Goal: Obtain resource: Download file/media

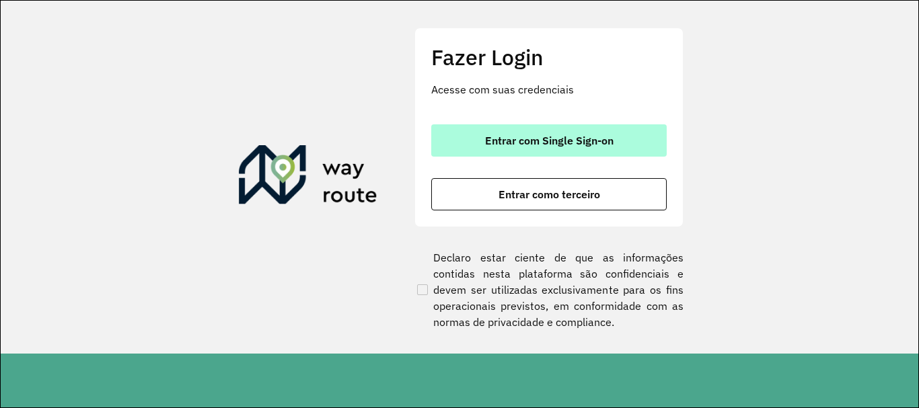
click at [485, 136] on span "Entrar com Single Sign-on" at bounding box center [549, 140] width 129 height 11
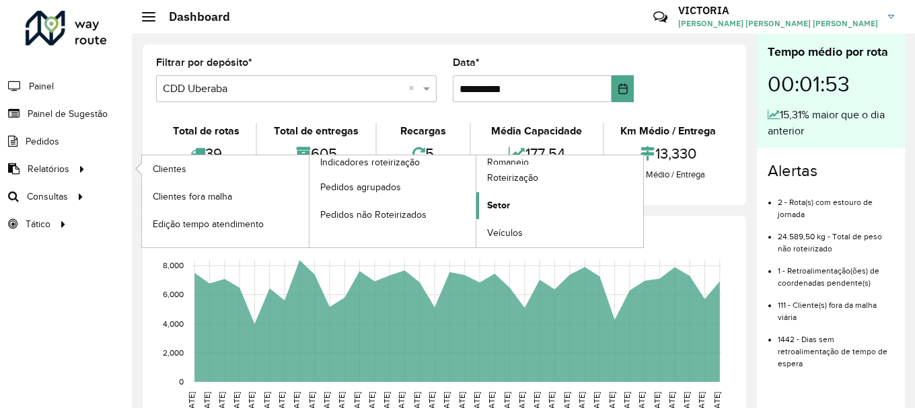
click at [518, 206] on link "Setor" at bounding box center [559, 205] width 167 height 27
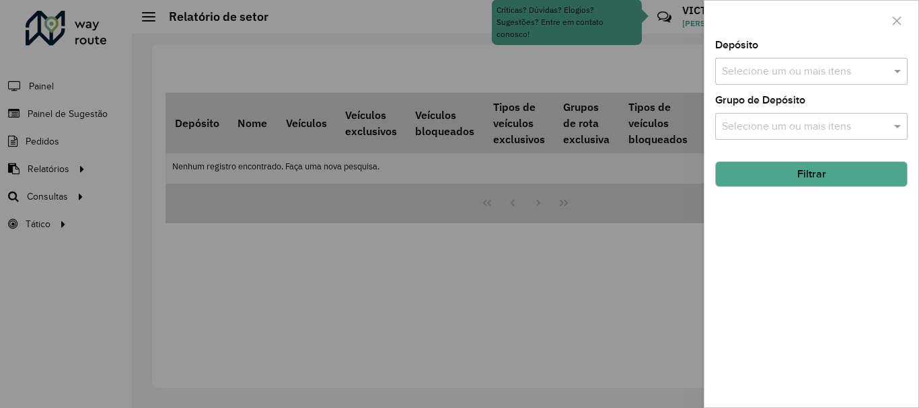
click at [800, 55] on div "Depósito Selecione um ou mais itens" at bounding box center [811, 62] width 192 height 44
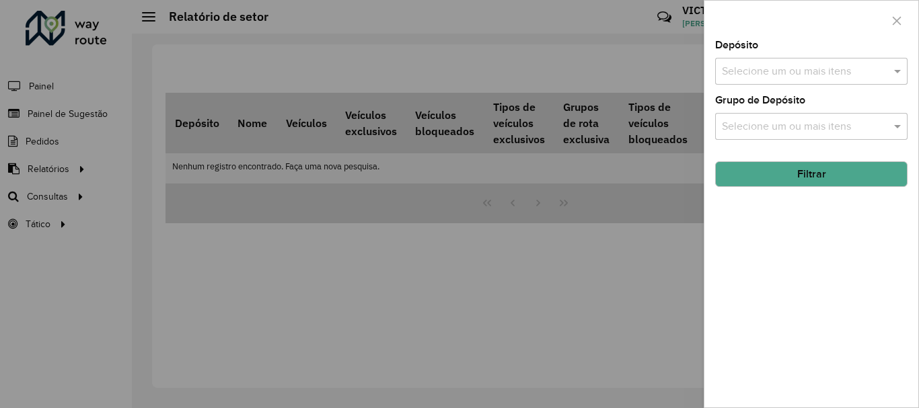
click at [820, 72] on input "text" at bounding box center [805, 72] width 172 height 16
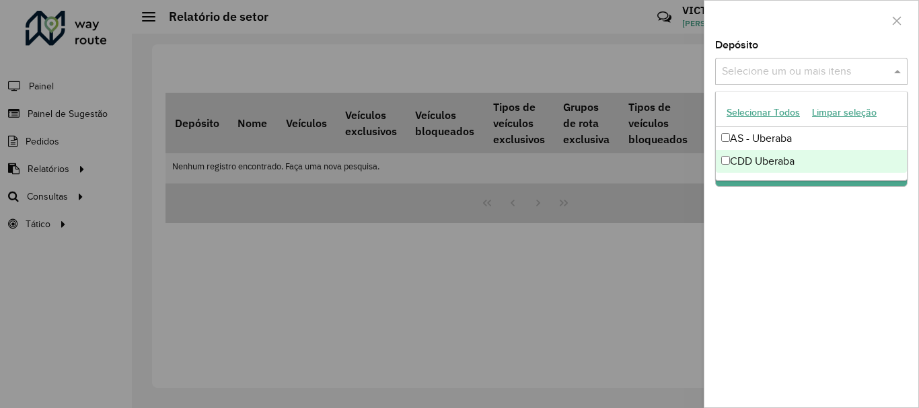
click at [784, 166] on div "CDD Uberaba" at bounding box center [811, 161] width 191 height 23
click at [766, 192] on div "Depósito Selecione um ou mais itens CDD Uberaba × × Grupo de Depósito Selecione…" at bounding box center [812, 223] width 214 height 367
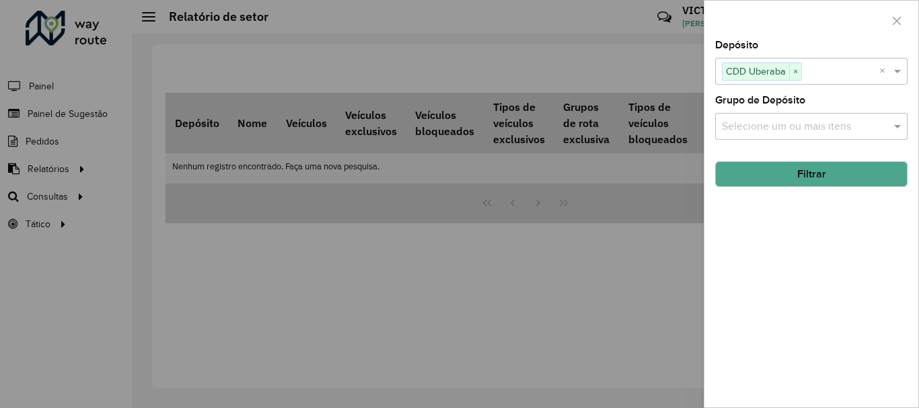
click at [782, 169] on button "Filtrar" at bounding box center [811, 175] width 192 height 26
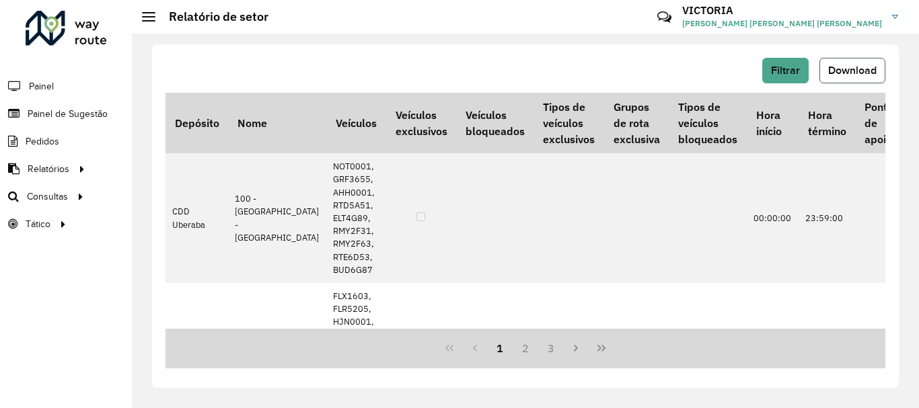
click at [848, 61] on button "Download" at bounding box center [853, 71] width 66 height 26
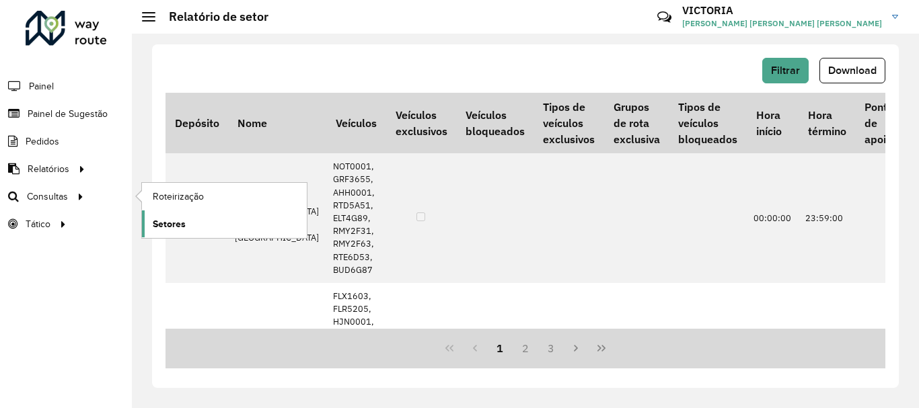
click at [216, 220] on link "Setores" at bounding box center [224, 224] width 165 height 27
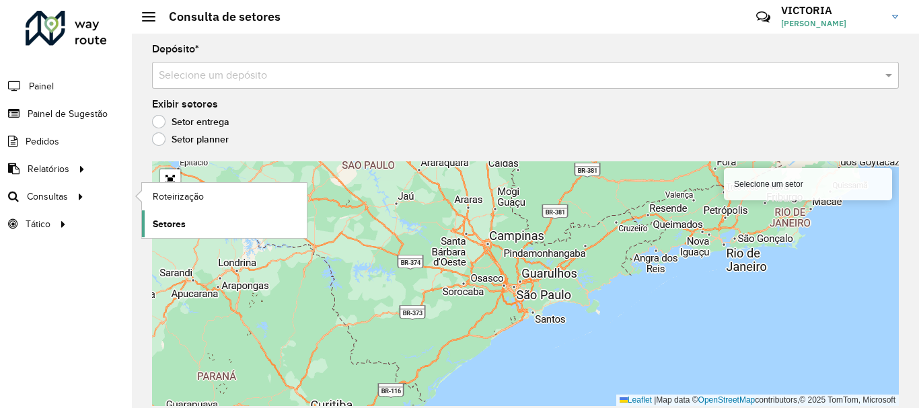
click at [180, 220] on span "Setores" at bounding box center [169, 224] width 33 height 14
click at [231, 230] on link "Setores" at bounding box center [224, 224] width 165 height 27
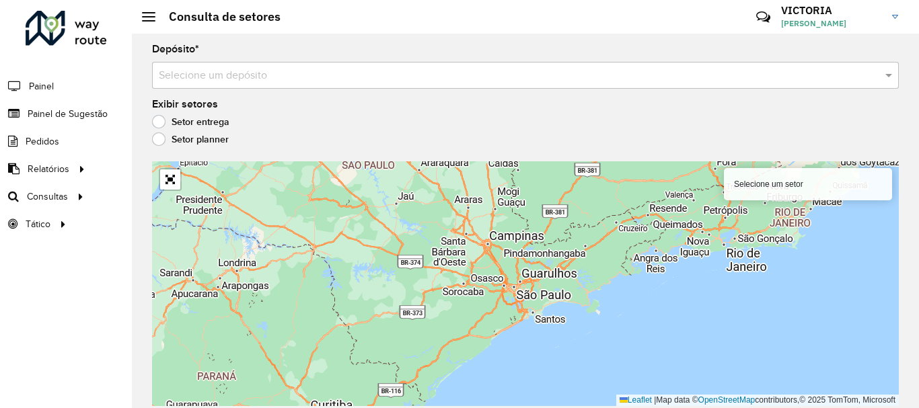
click at [394, 73] on input "text" at bounding box center [512, 76] width 707 height 16
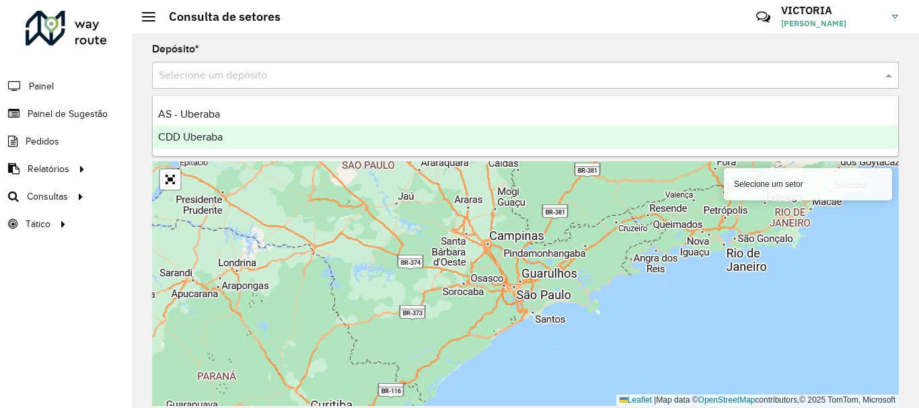
click at [338, 130] on div "CDD Uberaba" at bounding box center [526, 137] width 746 height 23
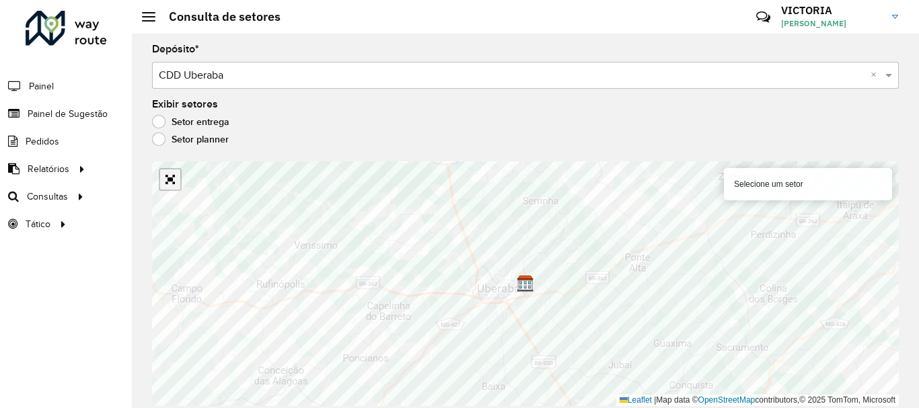
click at [174, 182] on link "Abrir mapa em tela cheia" at bounding box center [170, 180] width 20 height 20
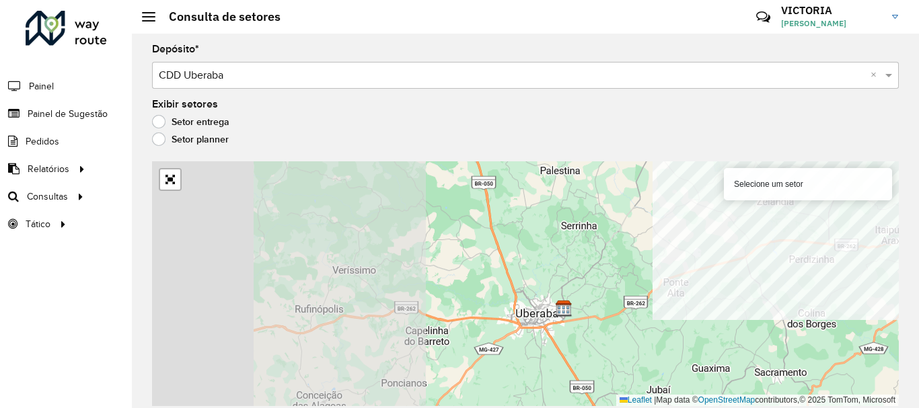
click at [919, 210] on div "Depósito * Selecione um depósito × CDD Uberaba × Exibir setores Setor entrega S…" at bounding box center [525, 221] width 787 height 375
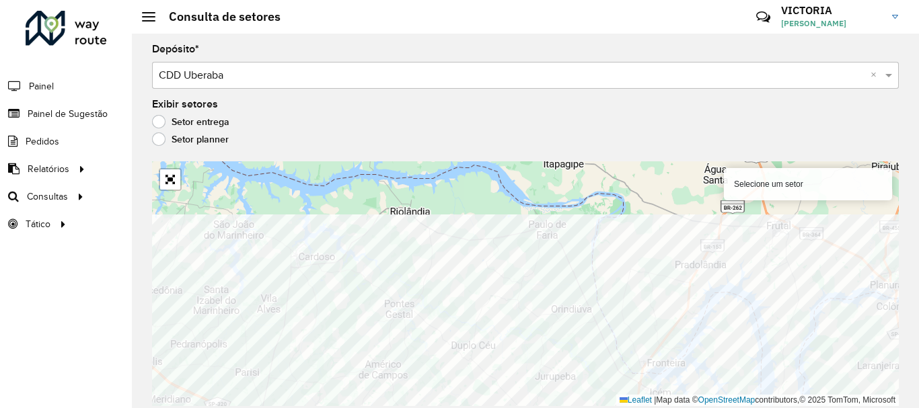
click at [613, 408] on html "Aguarde... Pop-up bloqueado! Seu navegador bloqueou automáticamente a abertura …" at bounding box center [459, 204] width 919 height 408
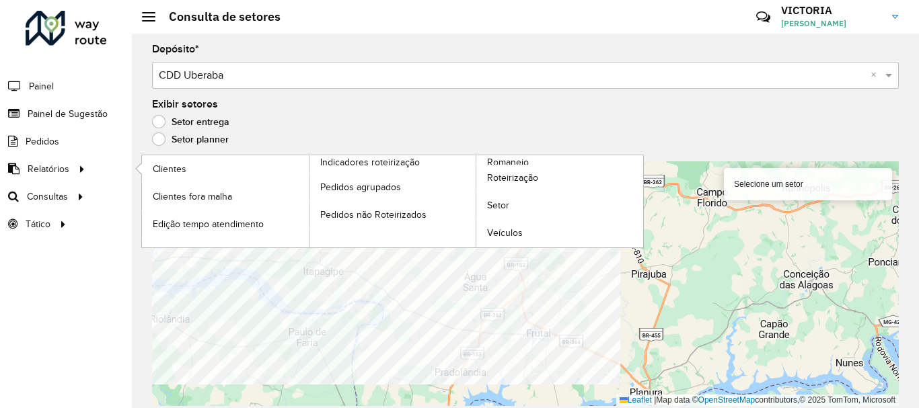
click at [100, 174] on div "Roteirizador AmbevTech Painel Painel de Sugestão Pedidos Relatórios Clientes Cl…" at bounding box center [459, 204] width 919 height 408
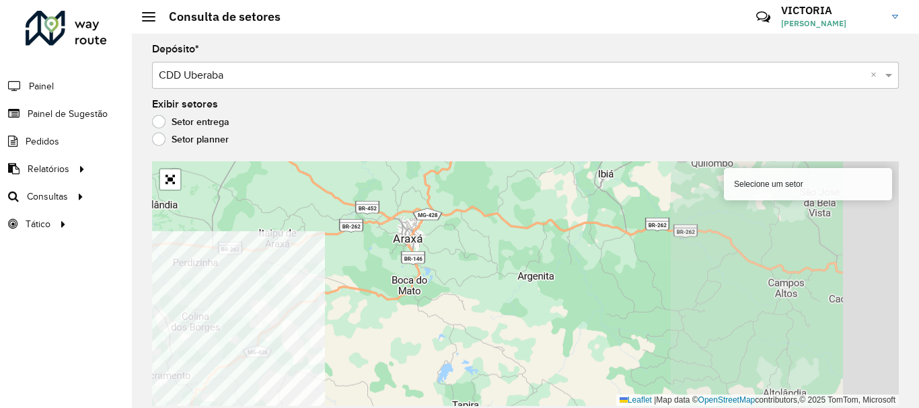
click at [141, 346] on div "Depósito * Selecione um depósito × CDD Uberaba × Exibir setores Setor entrega S…" at bounding box center [525, 221] width 787 height 375
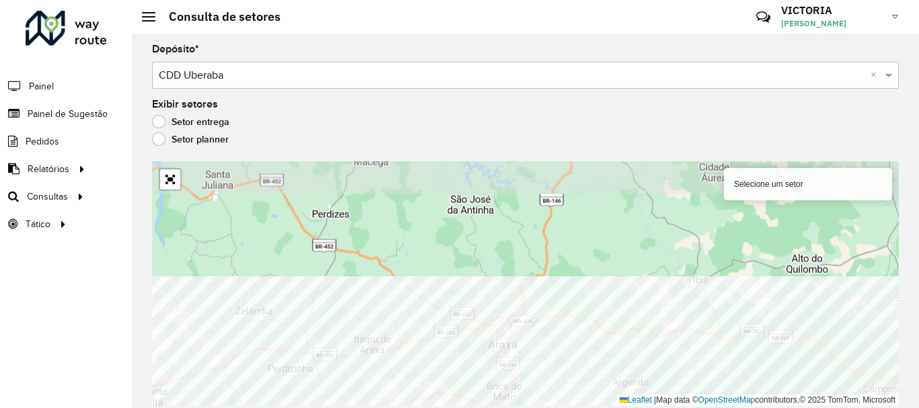
click at [647, 401] on div "Selecione um setor Leaflet | Map data © OpenStreetMap contributors,© 2025 TomTo…" at bounding box center [525, 284] width 747 height 245
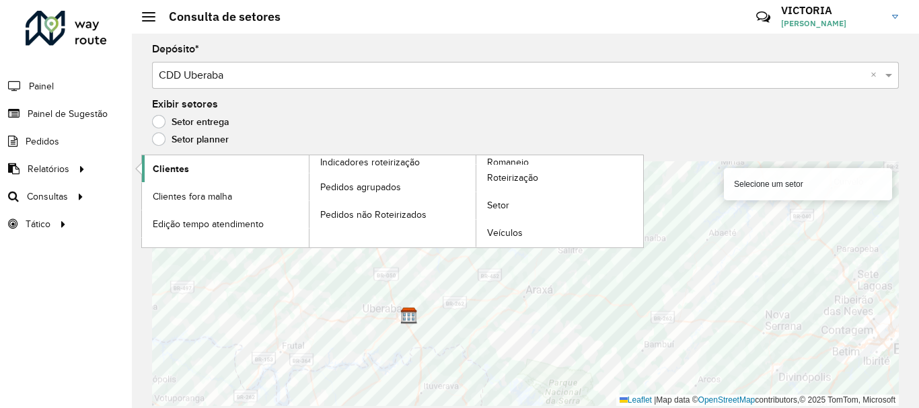
click at [207, 174] on link "Clientes" at bounding box center [225, 168] width 167 height 27
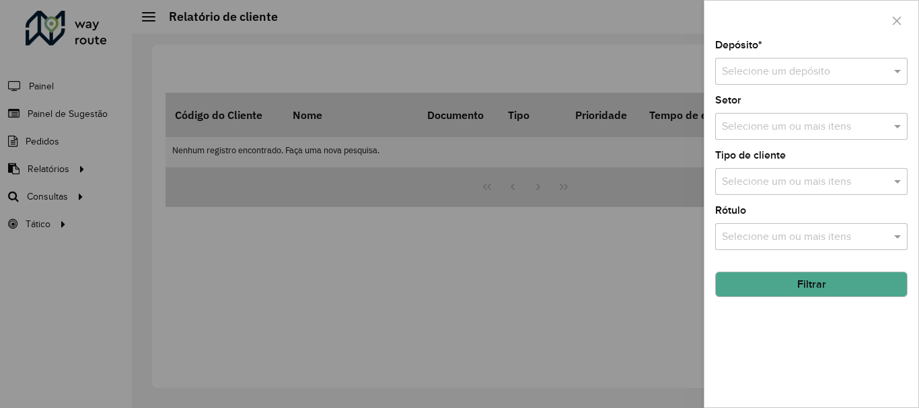
click at [789, 64] on input "text" at bounding box center [798, 72] width 152 height 16
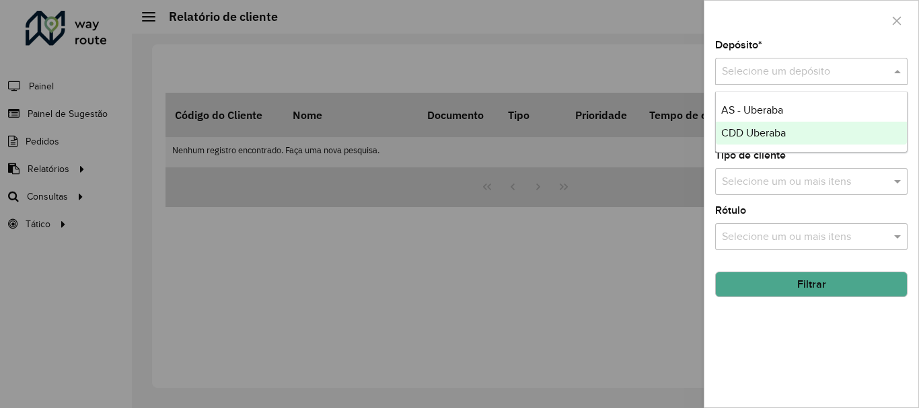
click at [773, 139] on span "CDD Uberaba" at bounding box center [753, 132] width 65 height 11
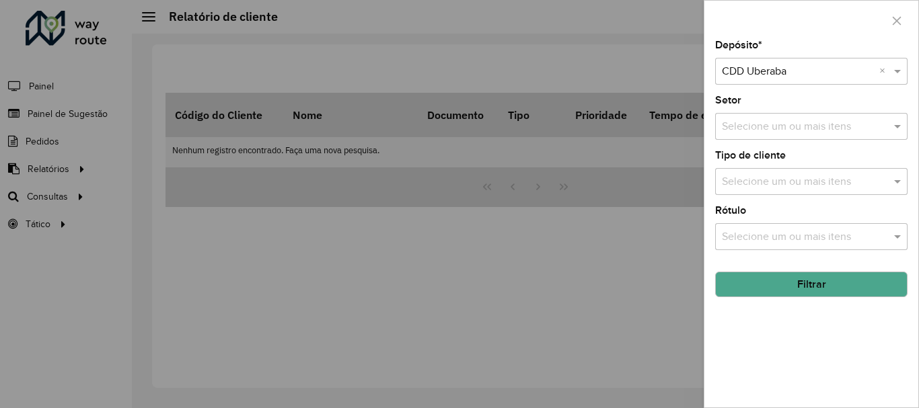
click at [806, 289] on button "Filtrar" at bounding box center [811, 285] width 192 height 26
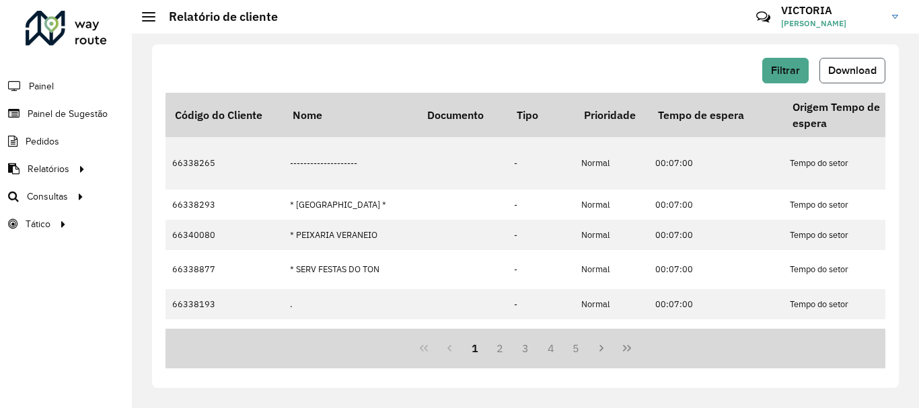
click at [825, 67] on button "Download" at bounding box center [853, 71] width 66 height 26
